Goal: Task Accomplishment & Management: Manage account settings

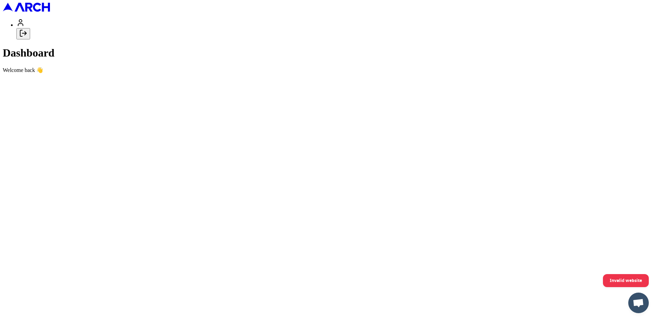
click at [27, 37] on icon "Log out" at bounding box center [23, 33] width 8 height 8
type input "[EMAIL_ADDRESS][DOMAIN_NAME]"
